Goal: Task Accomplishment & Management: Use online tool/utility

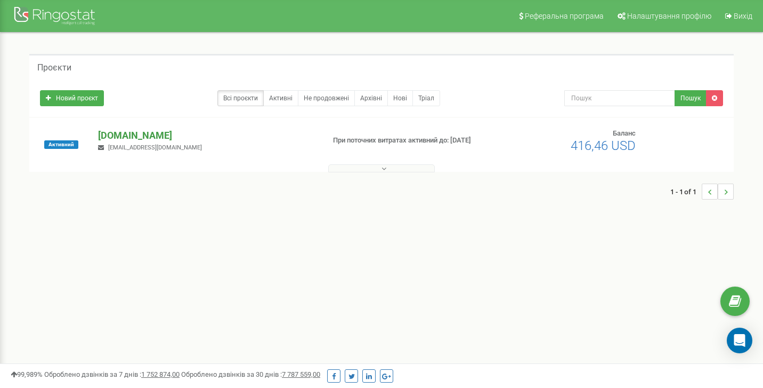
click at [128, 137] on p "[DOMAIN_NAME]" at bounding box center [206, 135] width 217 height 14
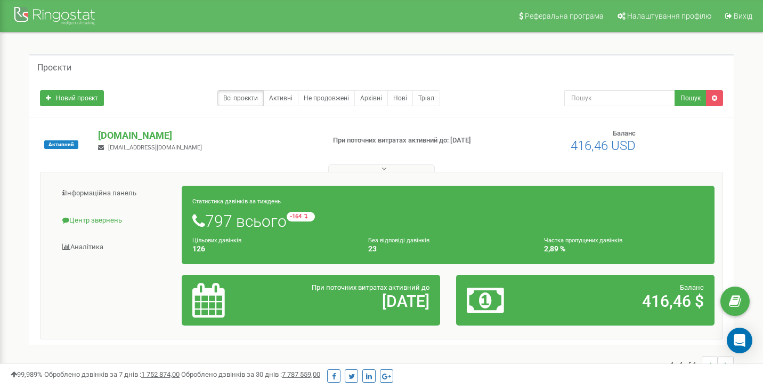
click at [119, 222] on link "Центр звернень" at bounding box center [116, 220] width 134 height 26
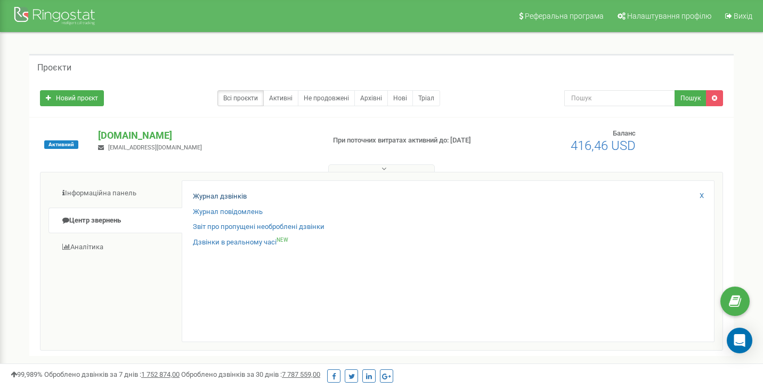
click at [241, 200] on link "Журнал дзвінків" at bounding box center [220, 196] width 54 height 10
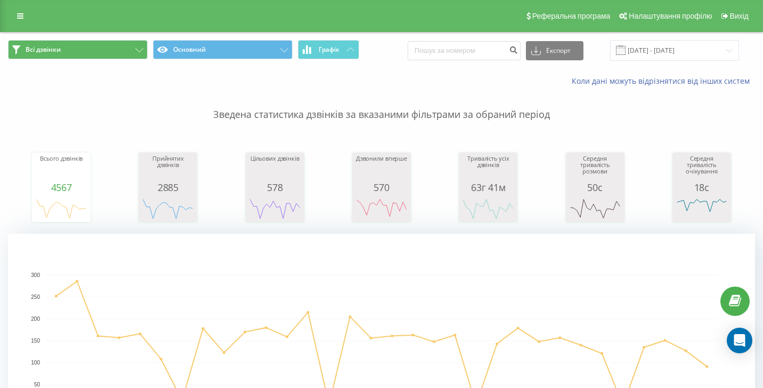
click at [113, 59] on button "Всі дзвінки" at bounding box center [78, 49] width 140 height 19
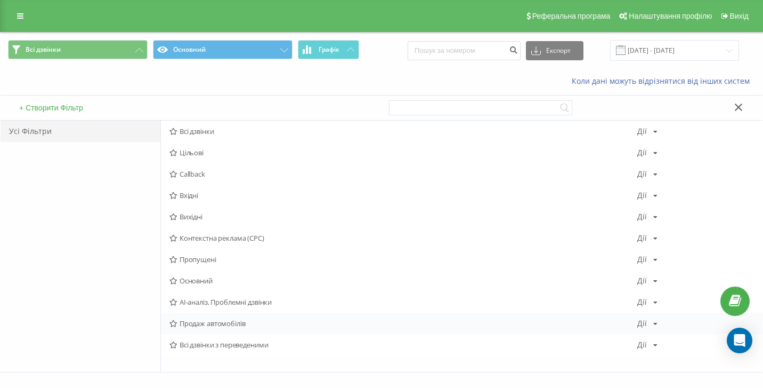
click at [213, 327] on span "Продаж автомобілів" at bounding box center [404, 322] width 468 height 7
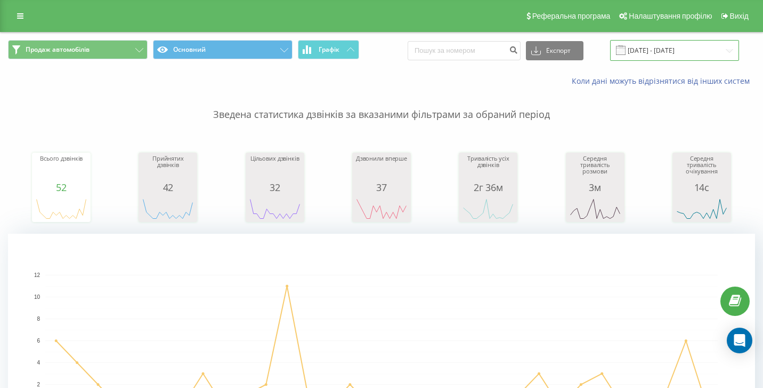
click at [656, 61] on input "[DATE] - [DATE]" at bounding box center [674, 50] width 129 height 21
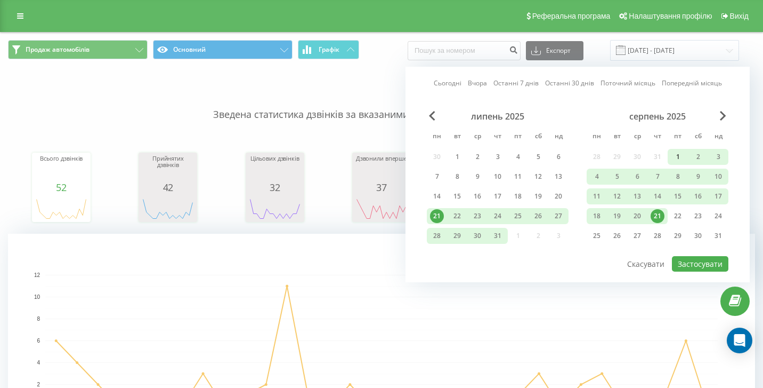
click at [680, 164] on div "1" at bounding box center [678, 157] width 14 height 14
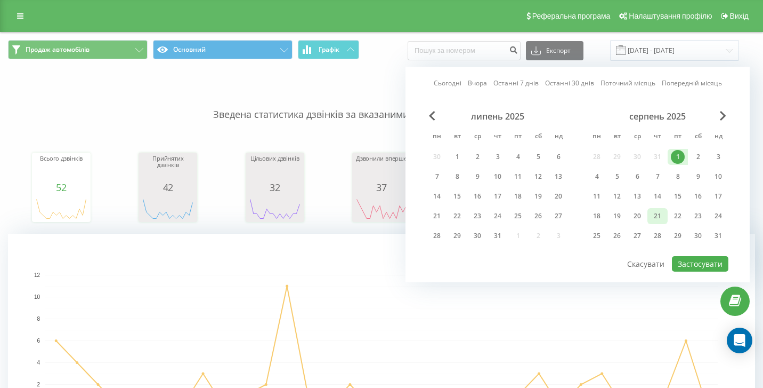
click at [663, 220] on div "21" at bounding box center [658, 216] width 14 height 14
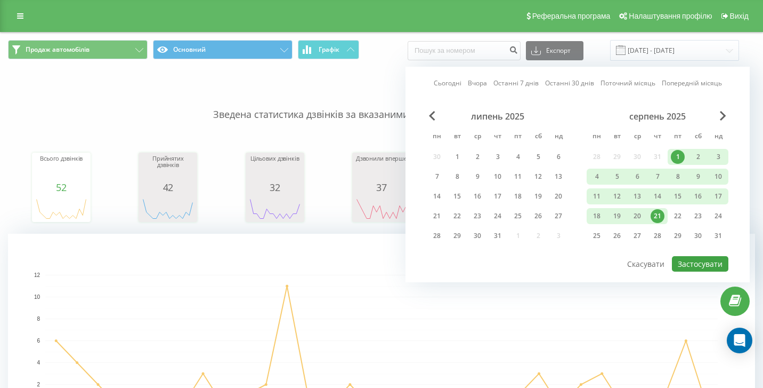
click at [695, 271] on button "Застосувати" at bounding box center [700, 263] width 57 height 15
type input "[DATE] - [DATE]"
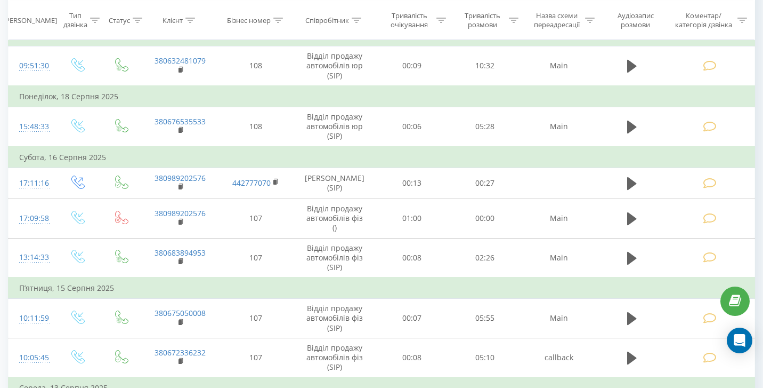
scroll to position [742, 0]
